Goal: Task Accomplishment & Management: Complete application form

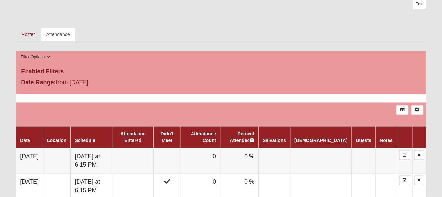
scroll to position [325, 0]
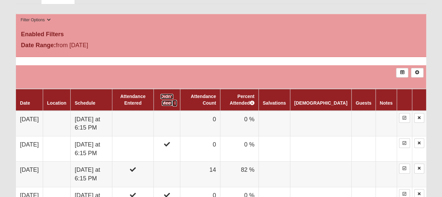
click at [173, 94] on link "Didn't Meet" at bounding box center [167, 100] width 13 height 12
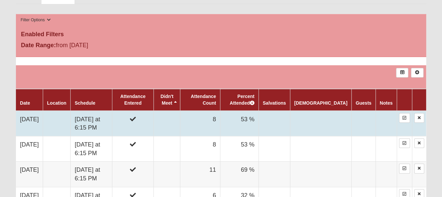
click at [180, 112] on td at bounding box center [167, 123] width 27 height 26
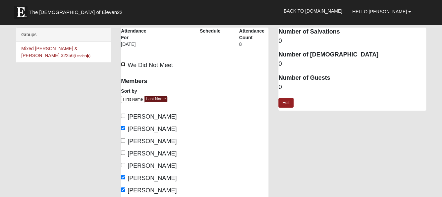
click at [123, 64] on input "We Did Not Meet" at bounding box center [123, 64] width 4 height 4
checkbox input "true"
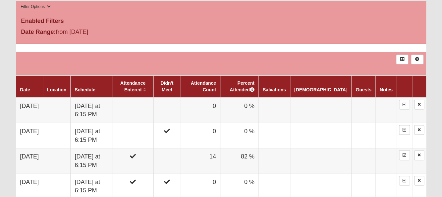
scroll to position [325, 0]
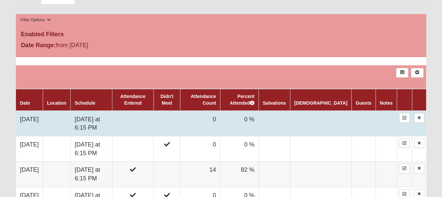
click at [151, 110] on td at bounding box center [133, 123] width 42 height 26
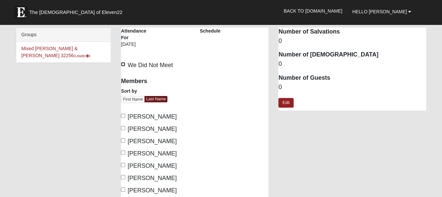
click at [124, 65] on input "We Did Not Meet" at bounding box center [123, 64] width 4 height 4
checkbox input "true"
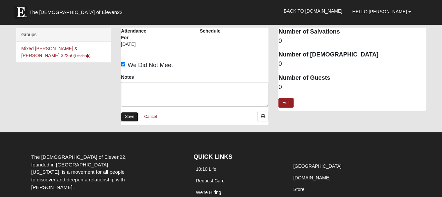
click at [131, 115] on link "Save" at bounding box center [129, 117] width 17 height 10
